Goal: Navigation & Orientation: Find specific page/section

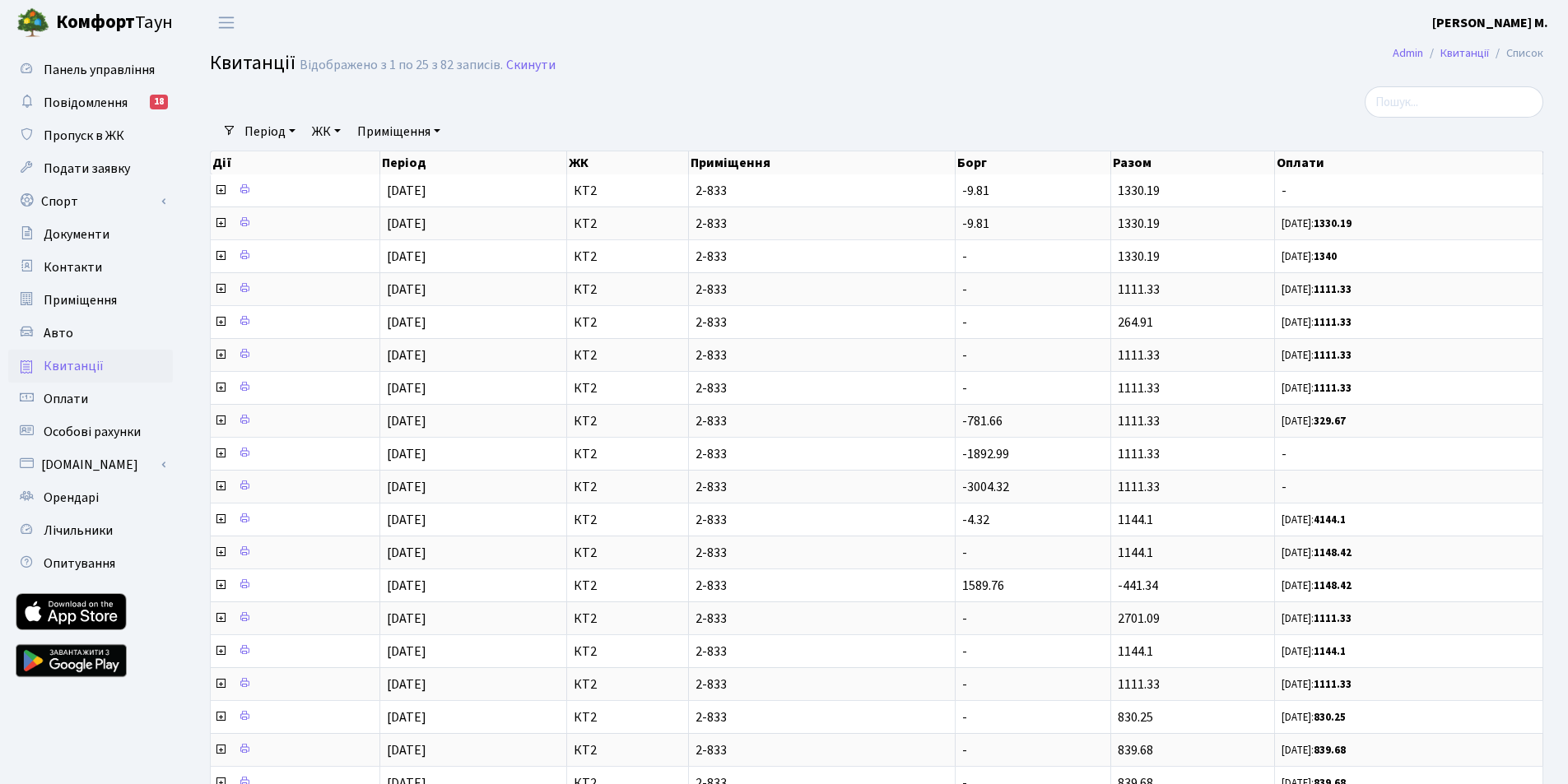
select select "25"
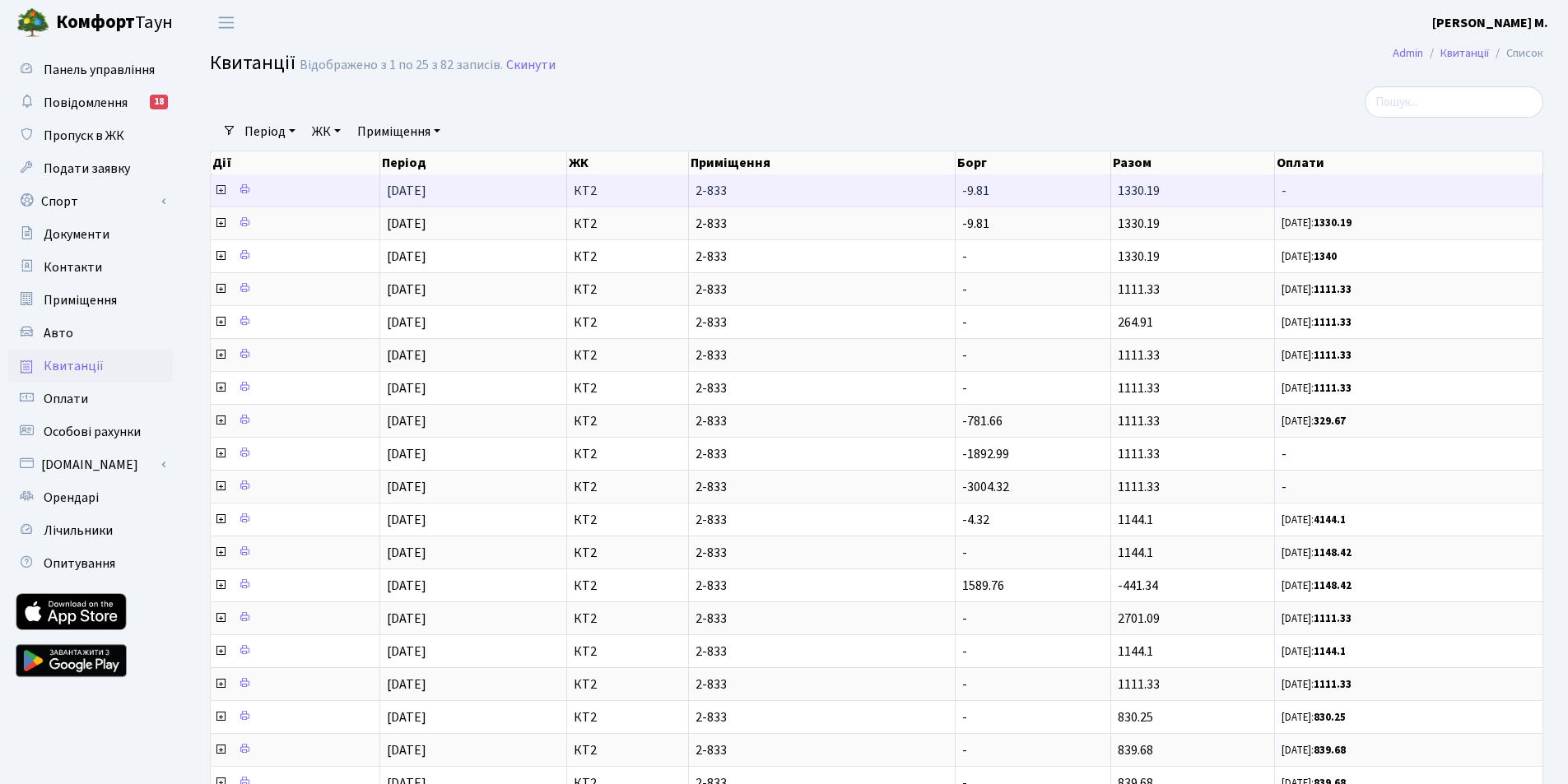
scroll to position [3, 0]
click at [1532, 182] on td "-" at bounding box center [1408, 190] width 268 height 32
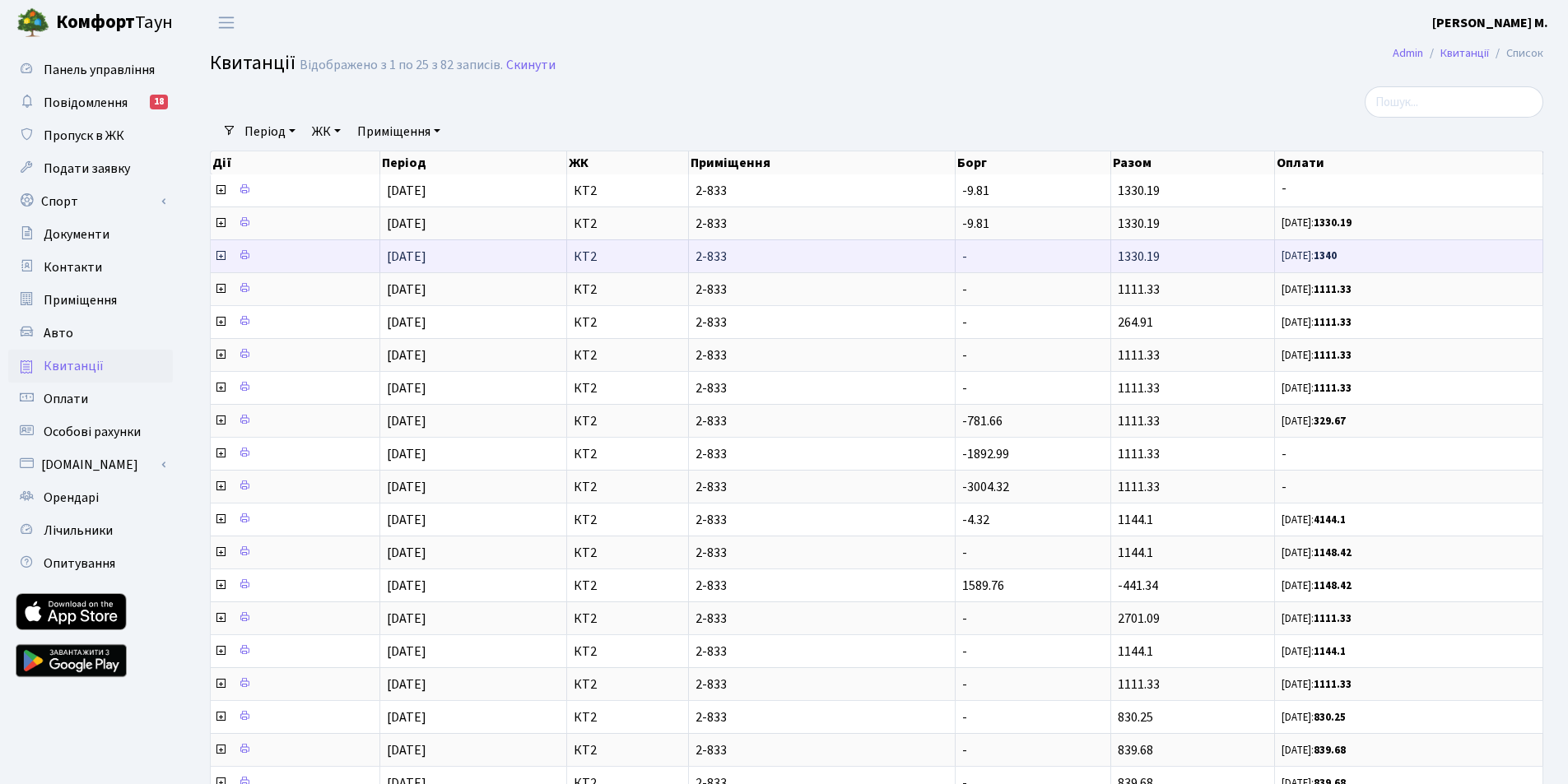
scroll to position [0, 0]
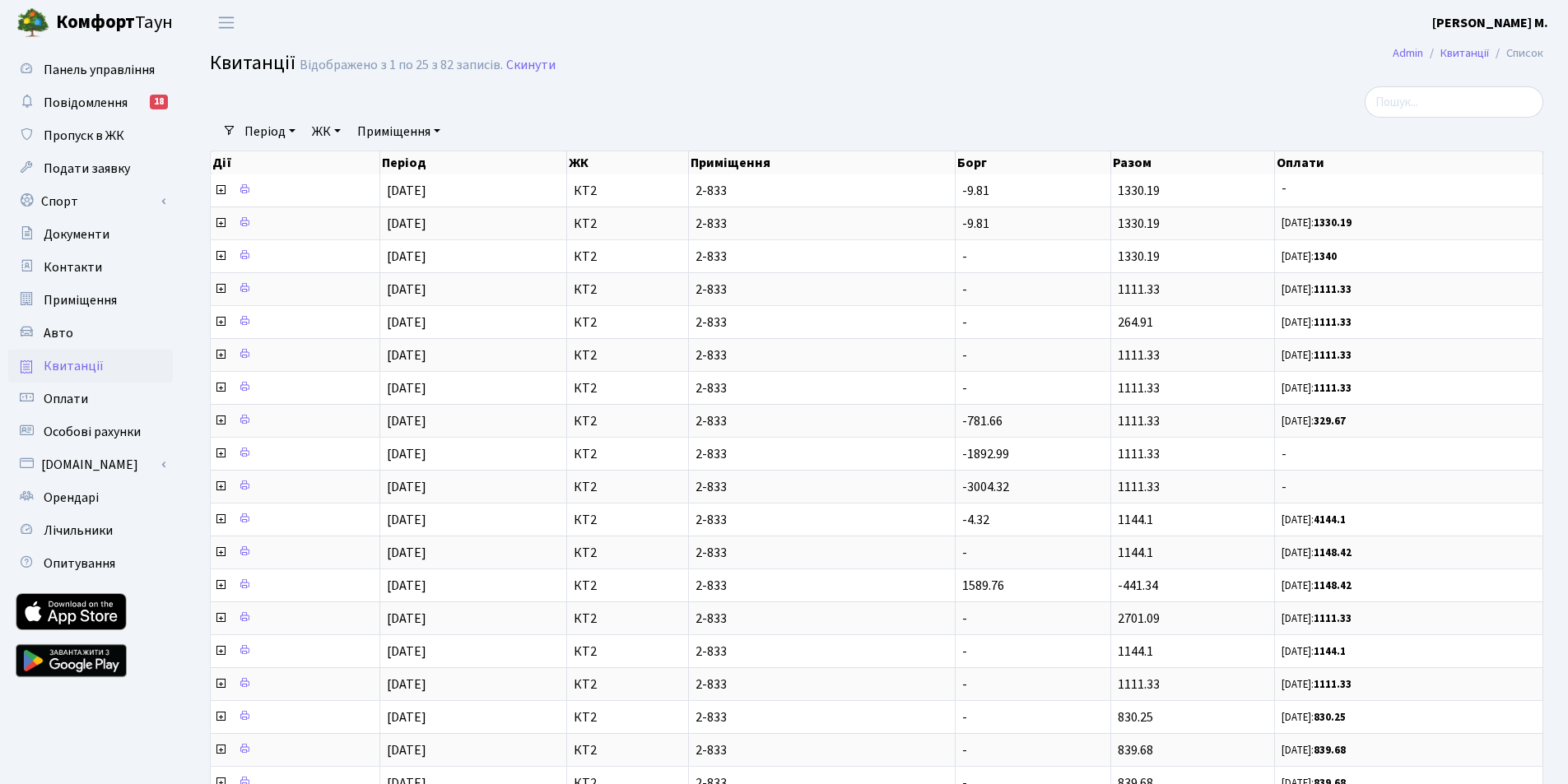
click at [785, 19] on header "Комфорт Таун Яресько О. М. Мій обліковий запис Вийти" at bounding box center [784, 23] width 1568 height 46
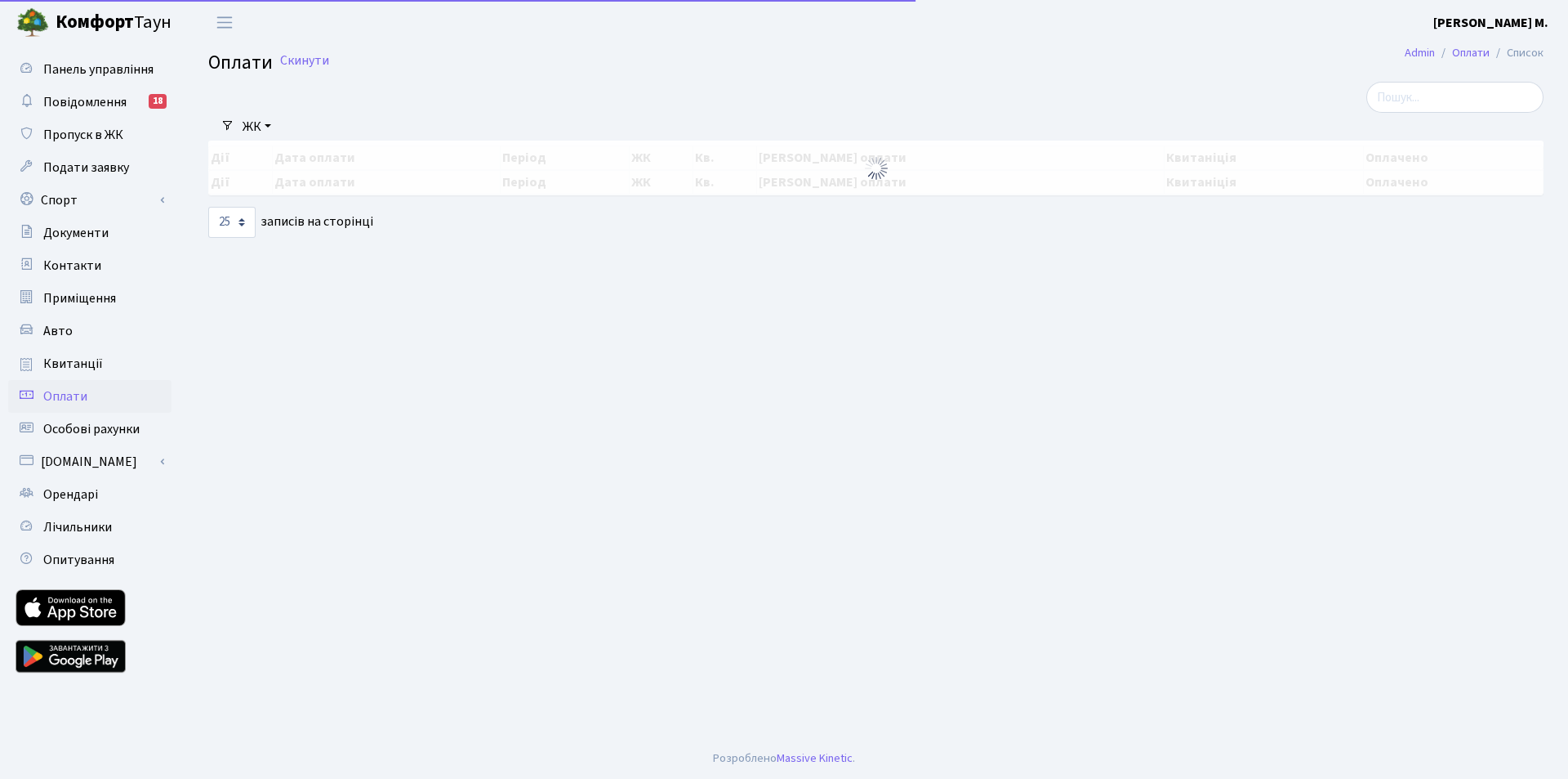
select select "25"
click at [67, 404] on span "Оплати" at bounding box center [65, 395] width 44 height 18
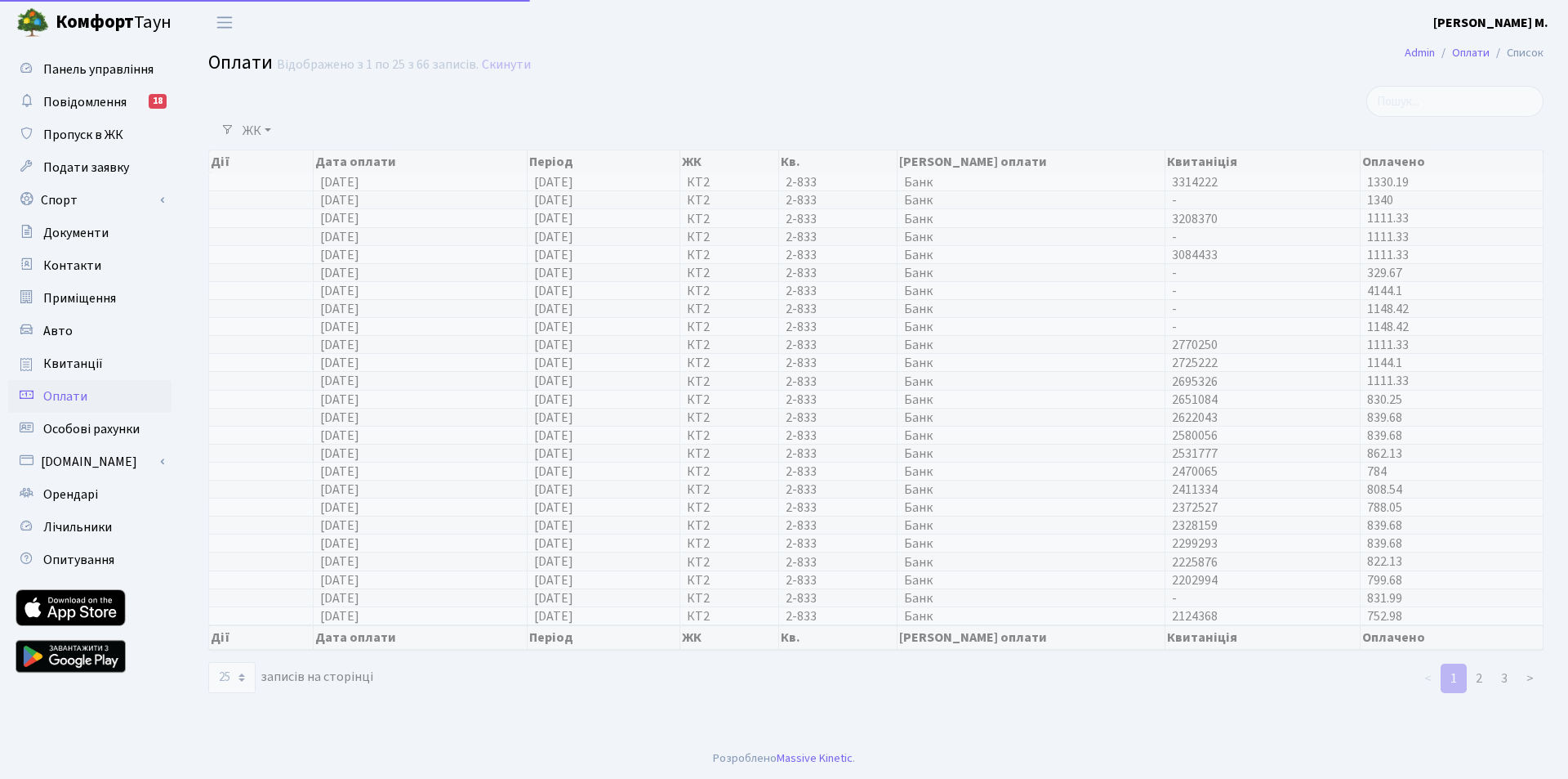
select select "25"
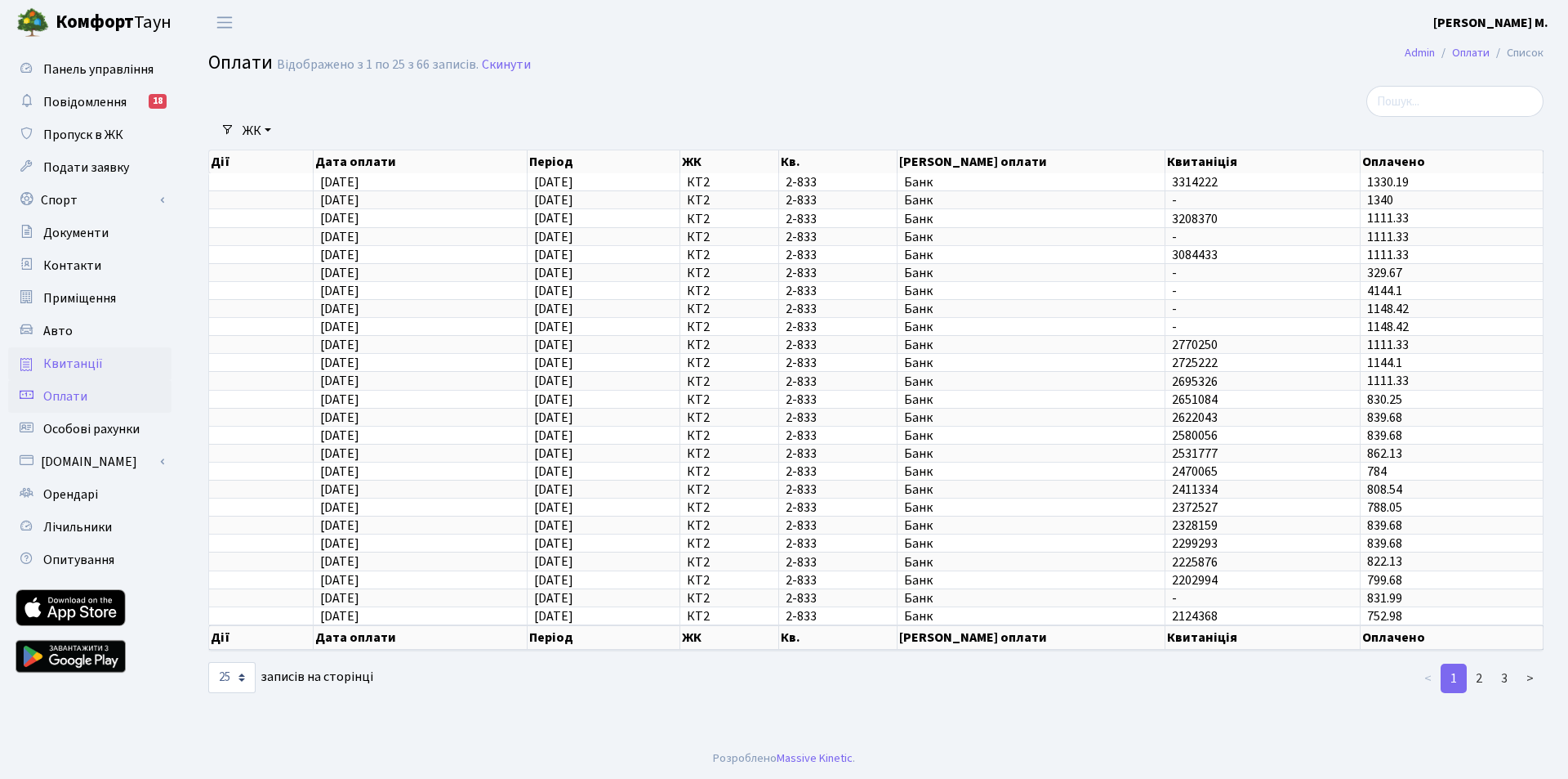
click at [76, 363] on span "Квитанції" at bounding box center [73, 363] width 60 height 18
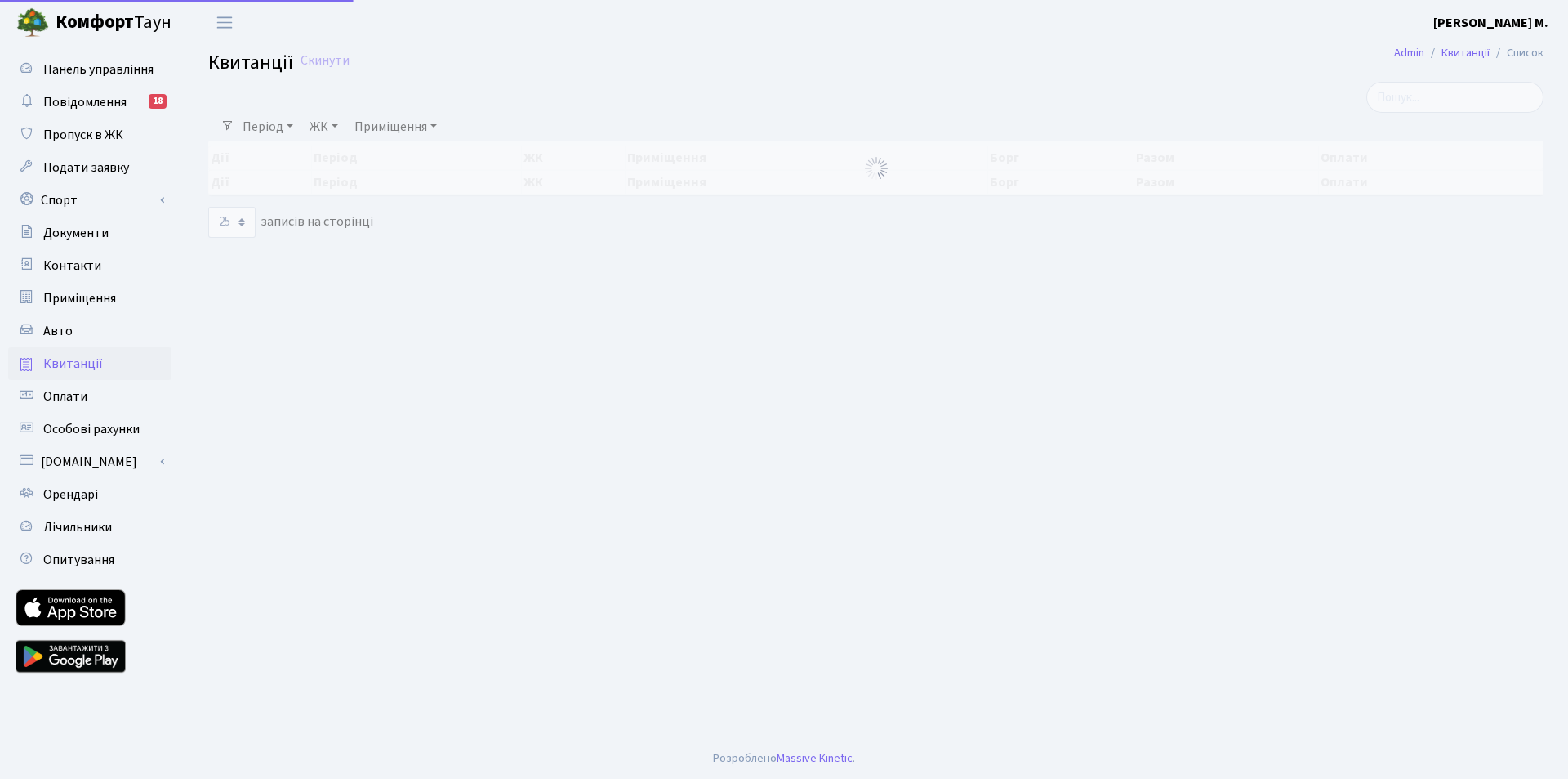
select select "25"
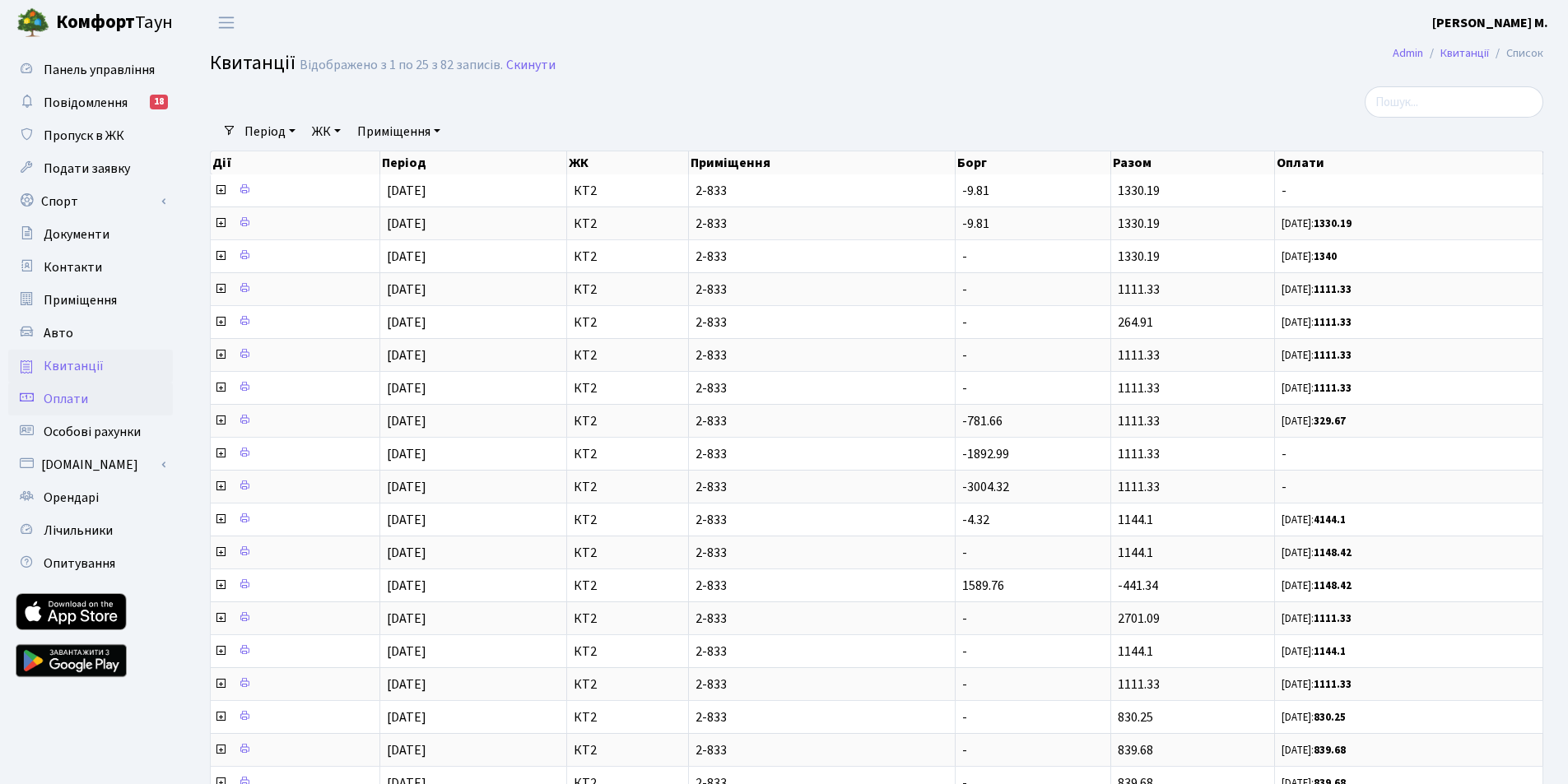
click at [84, 391] on span "Оплати" at bounding box center [66, 398] width 45 height 18
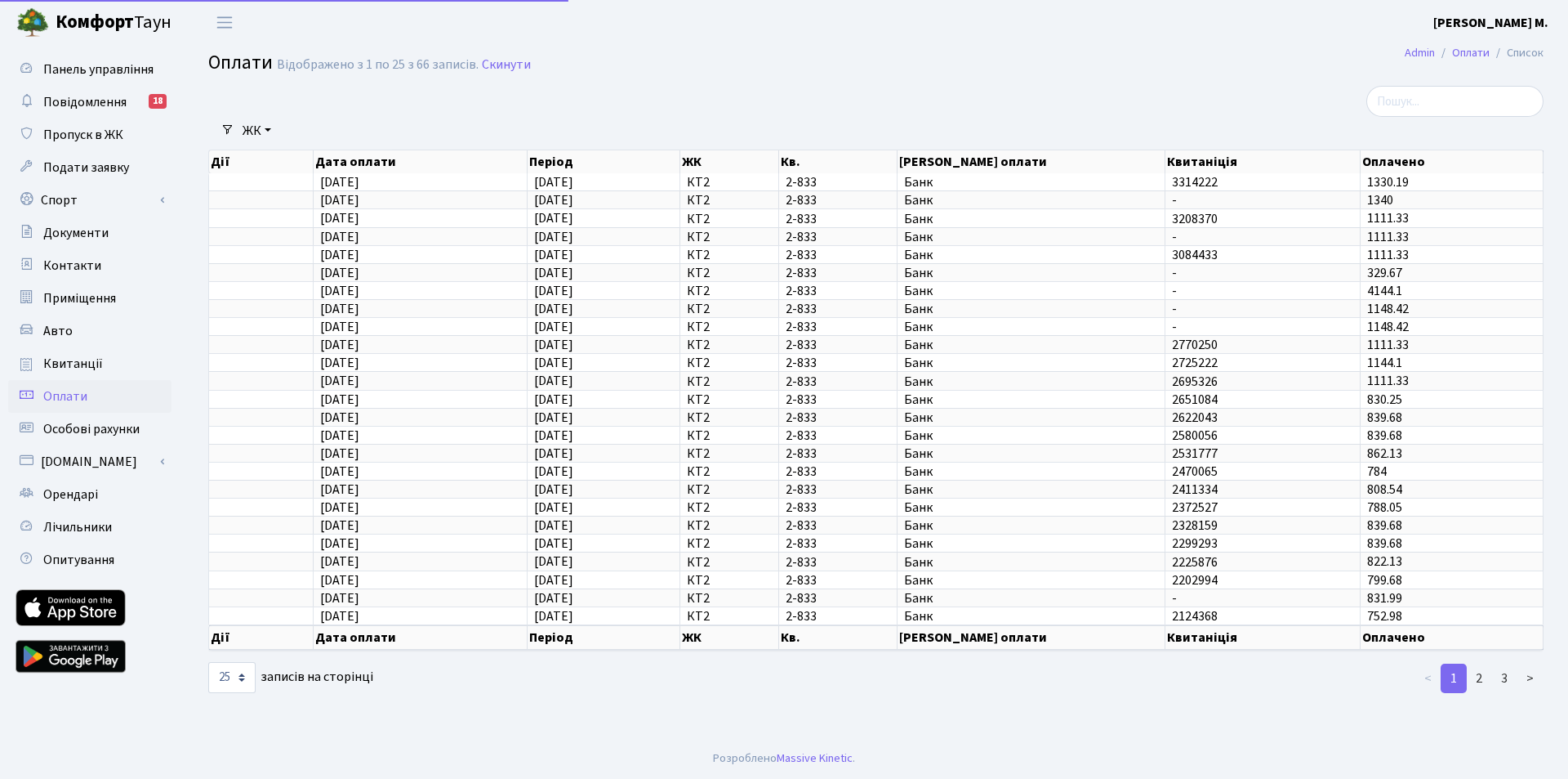
select select "25"
click at [92, 358] on span "Квитанції" at bounding box center [73, 363] width 60 height 18
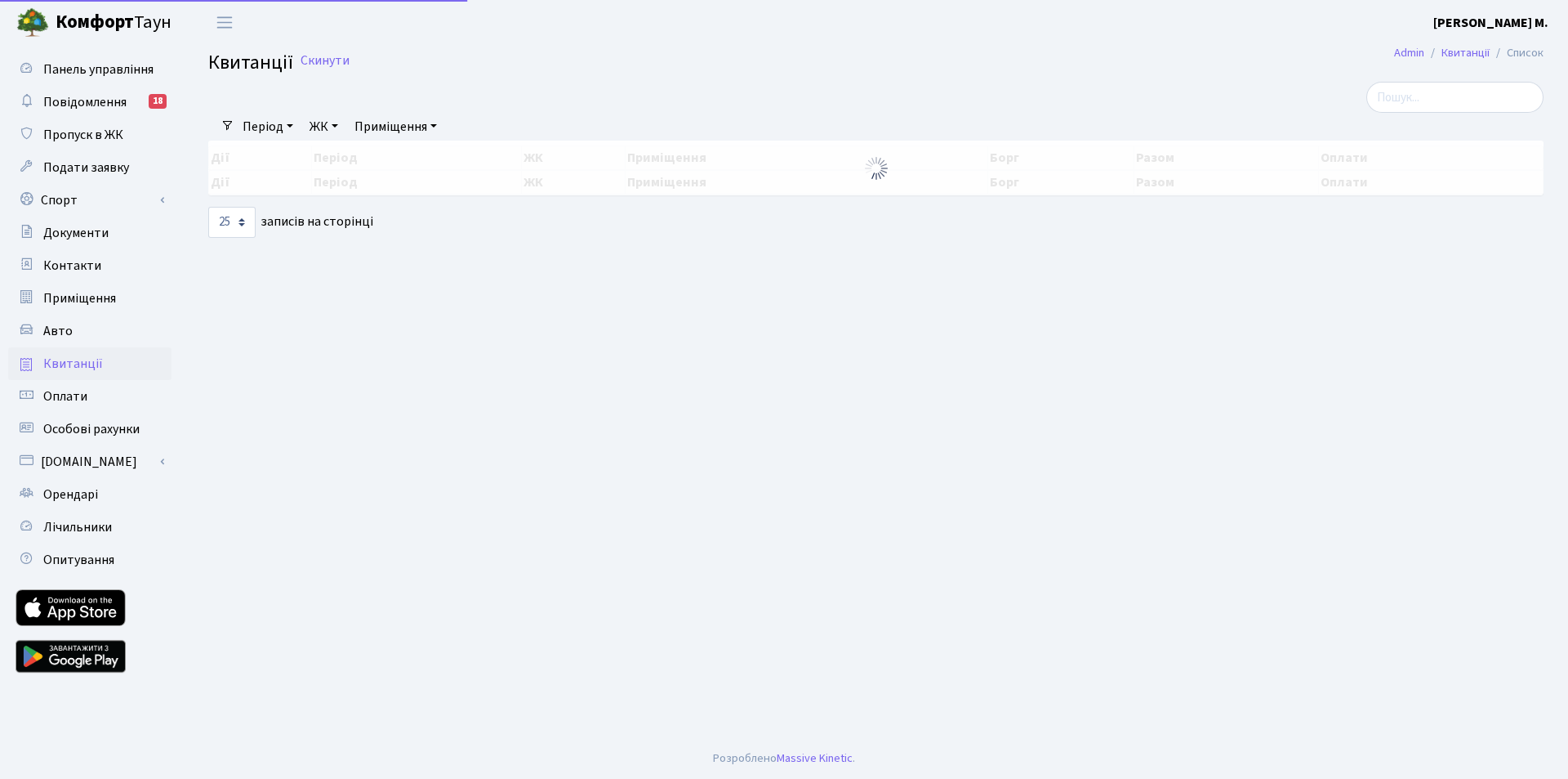
select select "25"
